Goal: Complete application form

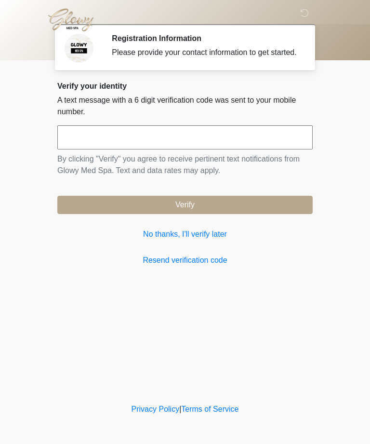
click at [267, 149] on input "text" at bounding box center [185, 137] width 256 height 24
type input "******"
click at [281, 209] on button "Verify" at bounding box center [185, 205] width 256 height 18
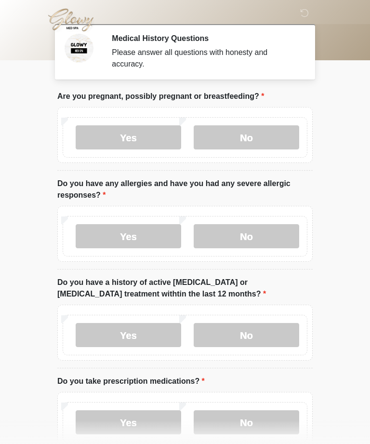
click at [271, 133] on label "No" at bounding box center [247, 137] width 106 height 24
click at [268, 232] on label "No" at bounding box center [247, 236] width 106 height 24
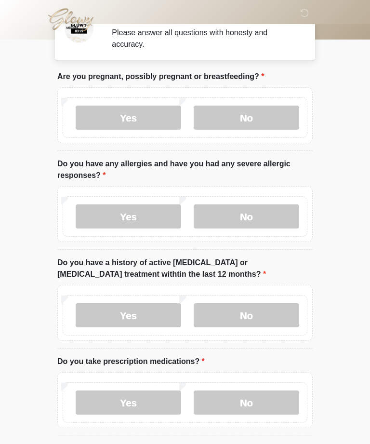
scroll to position [21, 0]
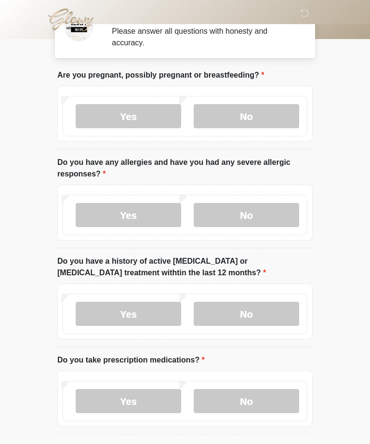
click at [274, 307] on label "No" at bounding box center [247, 314] width 106 height 24
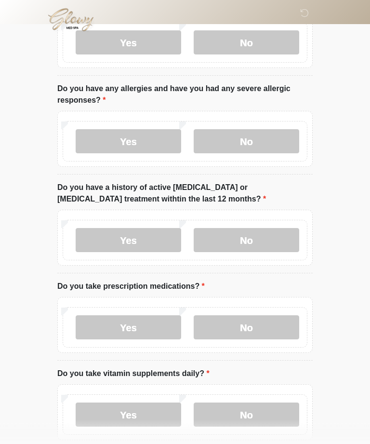
scroll to position [95, 0]
click at [274, 317] on label "No" at bounding box center [247, 327] width 106 height 24
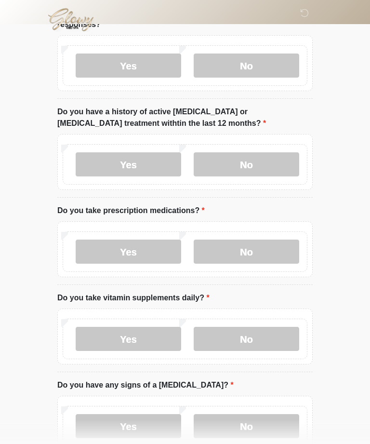
scroll to position [171, 0]
click at [176, 341] on label "Yes" at bounding box center [129, 339] width 106 height 24
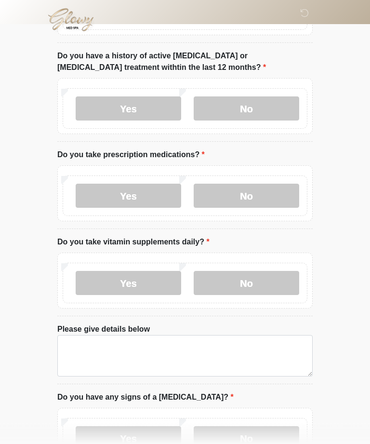
scroll to position [269, 0]
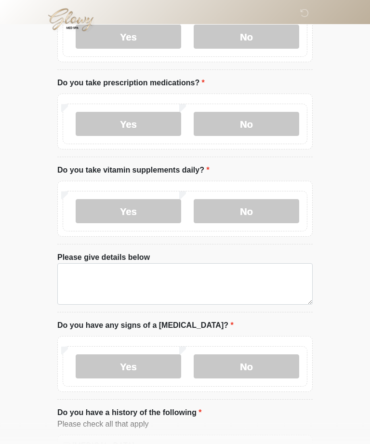
click at [273, 205] on label "No" at bounding box center [247, 212] width 106 height 24
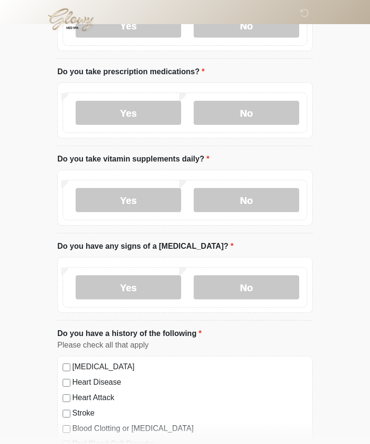
scroll to position [310, 0]
click at [274, 294] on label "No" at bounding box center [247, 287] width 106 height 24
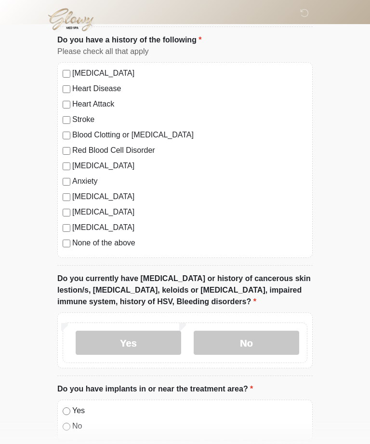
scroll to position [603, 0]
click at [276, 331] on label "No" at bounding box center [247, 343] width 106 height 24
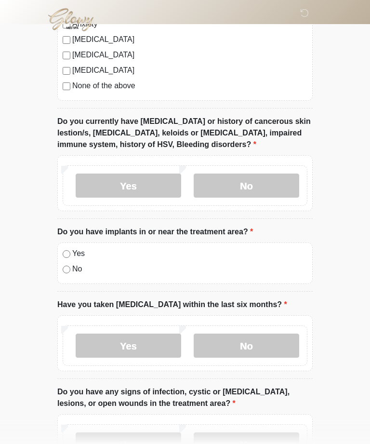
scroll to position [760, 0]
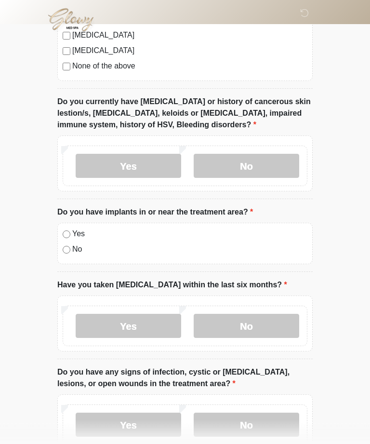
click at [266, 331] on label "No" at bounding box center [247, 326] width 106 height 24
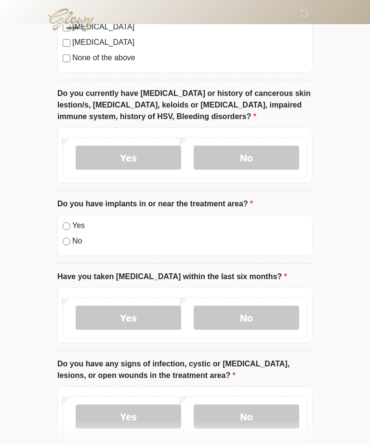
scroll to position [839, 0]
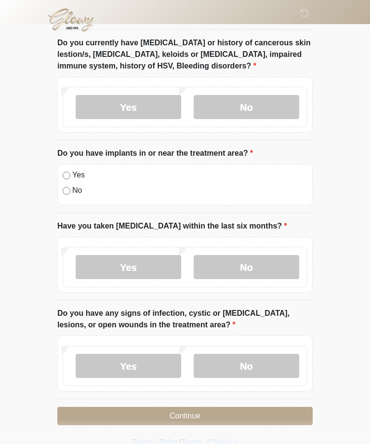
click at [263, 369] on label "No" at bounding box center [247, 366] width 106 height 24
click at [273, 417] on button "Continue" at bounding box center [185, 416] width 256 height 18
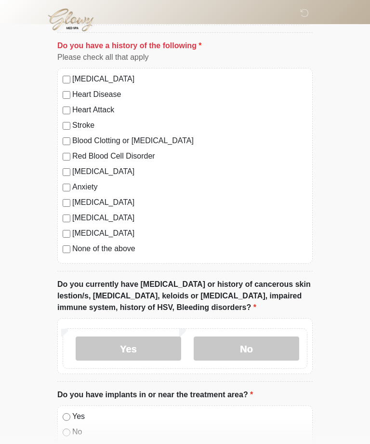
click at [122, 246] on label "None of the above" at bounding box center [189, 249] width 235 height 12
click at [268, 345] on label "No" at bounding box center [247, 349] width 106 height 24
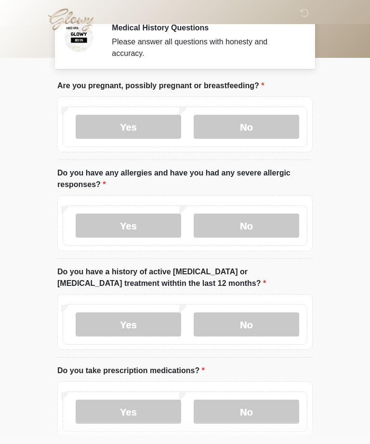
scroll to position [0, 0]
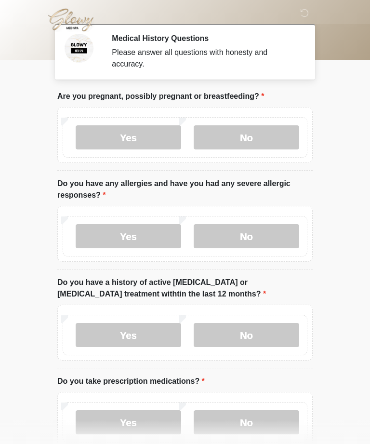
click at [249, 135] on label "No" at bounding box center [247, 137] width 106 height 24
click at [261, 236] on label "No" at bounding box center [247, 236] width 106 height 24
click at [270, 337] on label "No" at bounding box center [247, 335] width 106 height 24
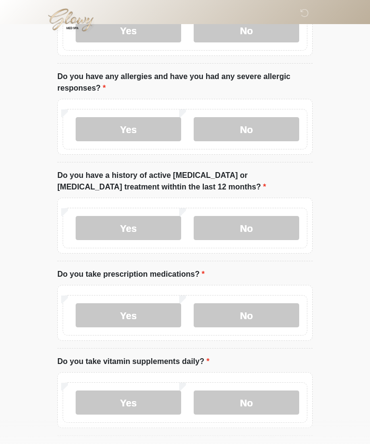
scroll to position [112, 0]
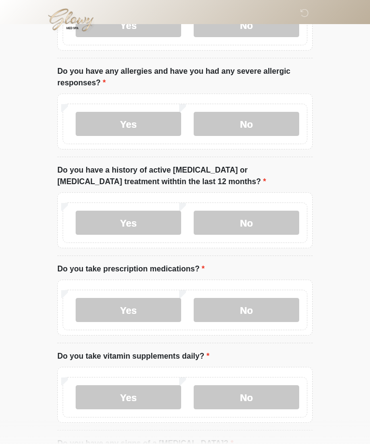
click at [274, 308] on label "No" at bounding box center [247, 310] width 106 height 24
click at [271, 394] on label "No" at bounding box center [247, 397] width 106 height 24
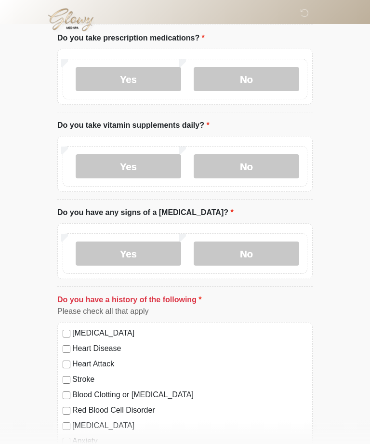
scroll to position [351, 0]
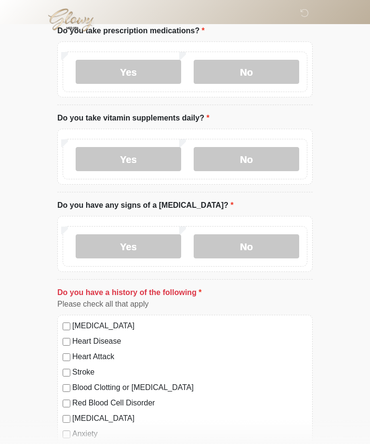
click at [259, 241] on label "No" at bounding box center [247, 246] width 106 height 24
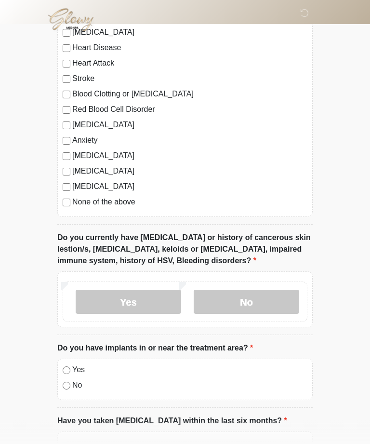
scroll to position [648, 0]
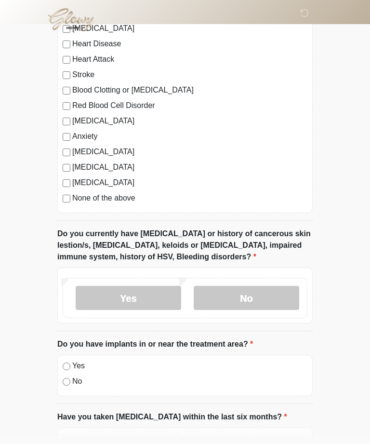
click at [271, 308] on label "No" at bounding box center [247, 298] width 106 height 24
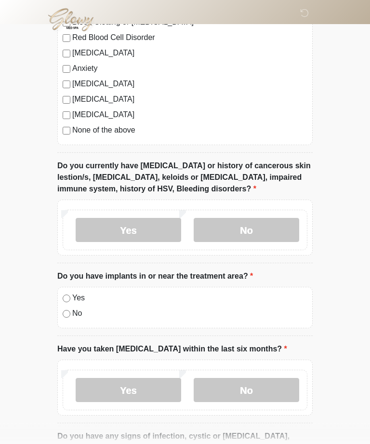
scroll to position [719, 0]
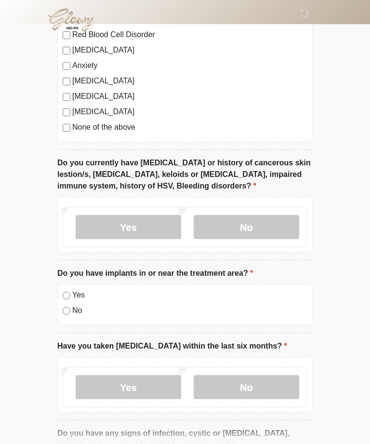
click at [261, 383] on label "No" at bounding box center [247, 387] width 106 height 24
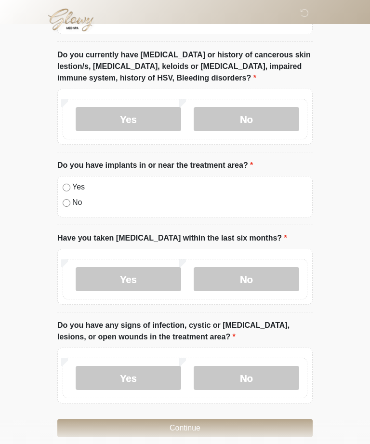
scroll to position [839, 0]
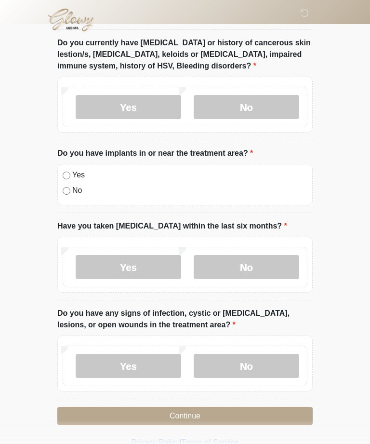
click at [268, 410] on button "Continue" at bounding box center [185, 416] width 256 height 18
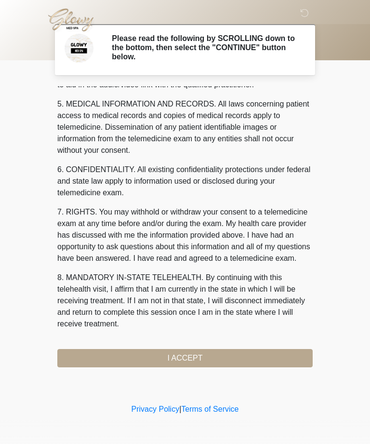
scroll to position [308, 0]
click at [270, 365] on button "I ACCEPT" at bounding box center [185, 358] width 256 height 18
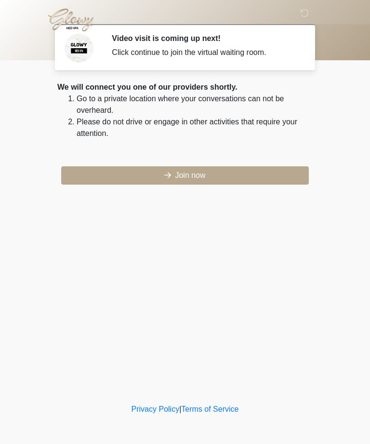
click at [273, 174] on button "Join now" at bounding box center [185, 175] width 248 height 18
